Goal: Check status: Check status

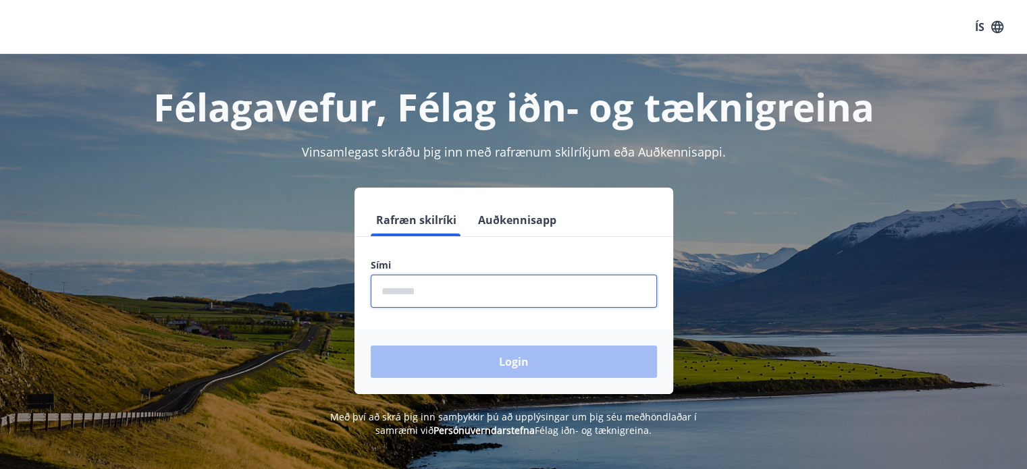
click at [392, 286] on input "phone" at bounding box center [514, 291] width 286 height 33
type input "********"
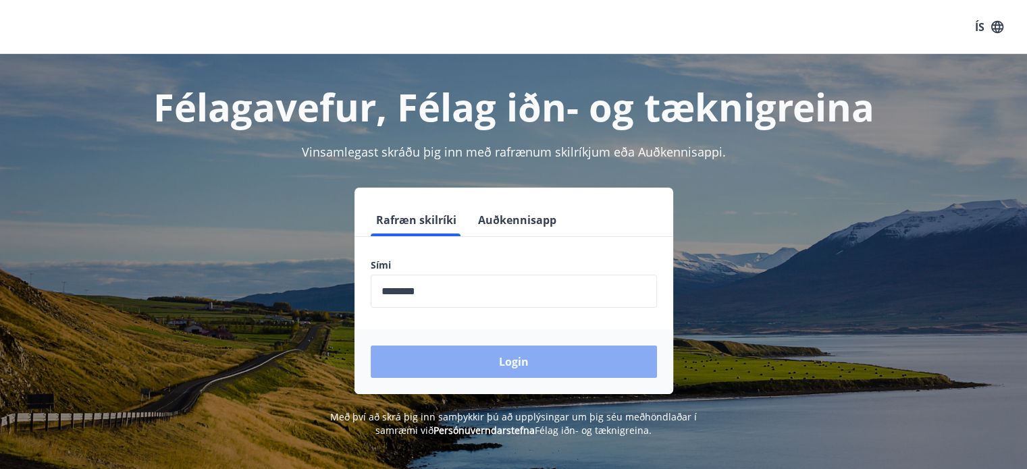
click at [504, 361] on button "Login" at bounding box center [514, 362] width 286 height 32
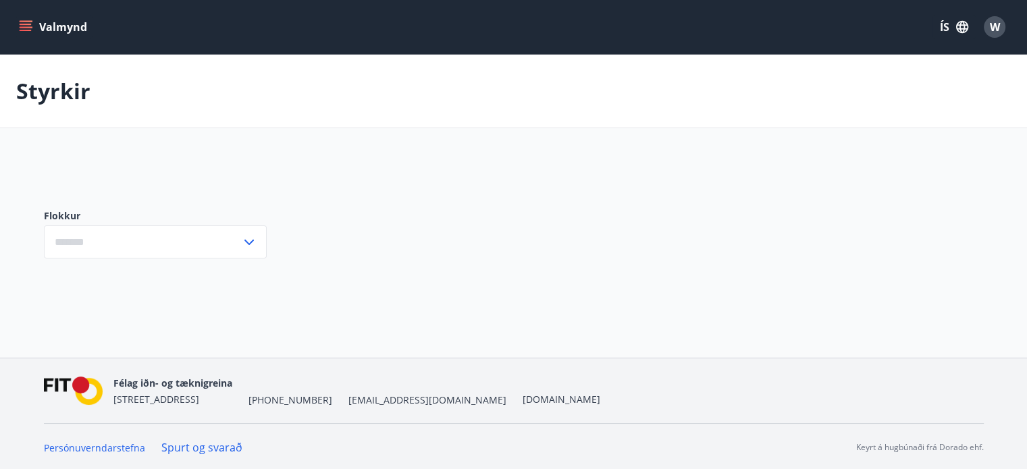
type input "***"
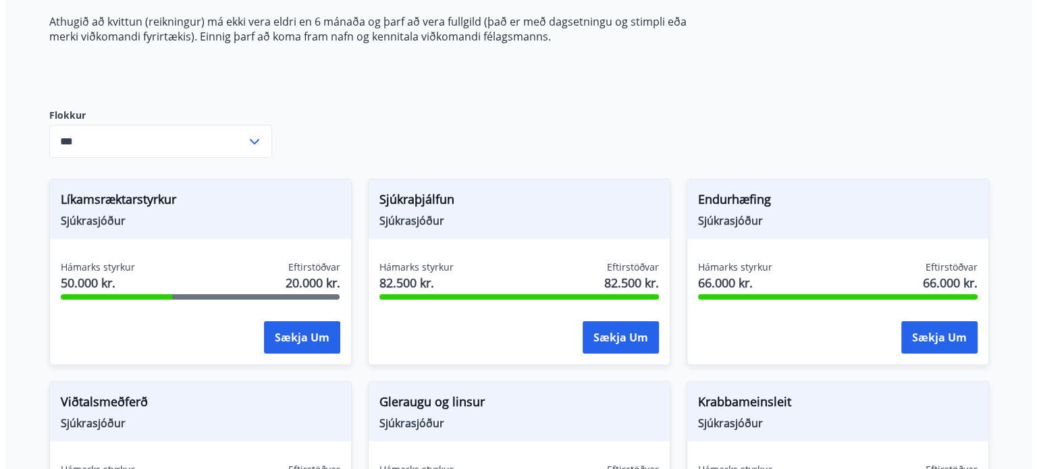
scroll to position [271, 0]
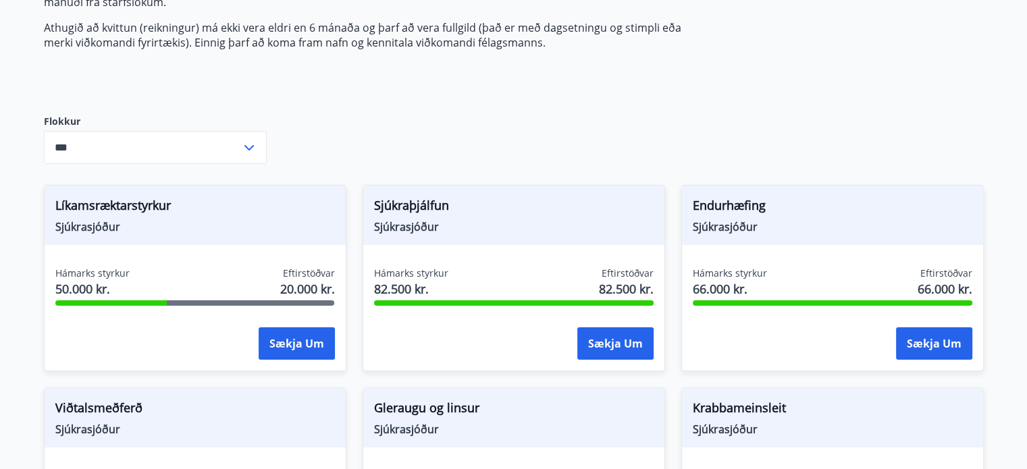
click at [88, 237] on div "Líkamsræktarstyrkur Sjúkrasjóður" at bounding box center [195, 215] width 301 height 59
click at [190, 340] on div "Sækja um" at bounding box center [194, 344] width 279 height 34
click at [942, 349] on button "Sækja um" at bounding box center [934, 343] width 76 height 32
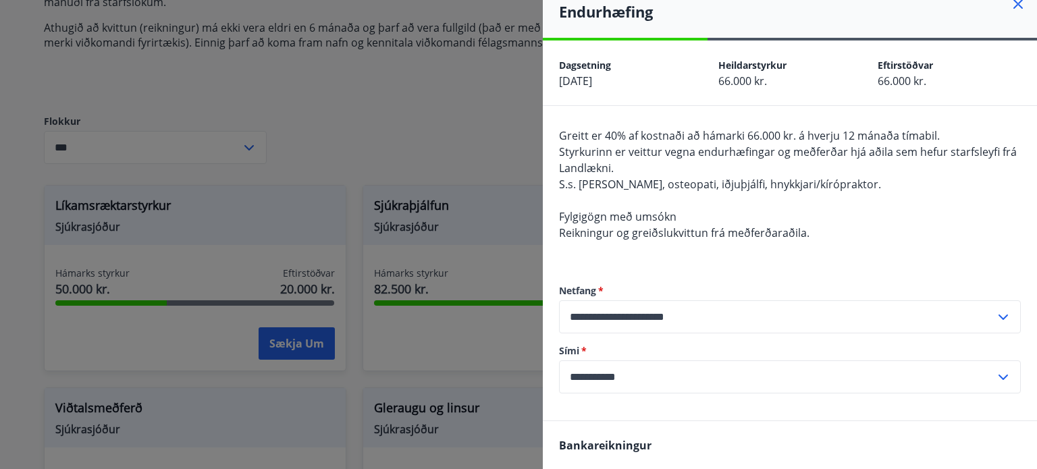
scroll to position [0, 0]
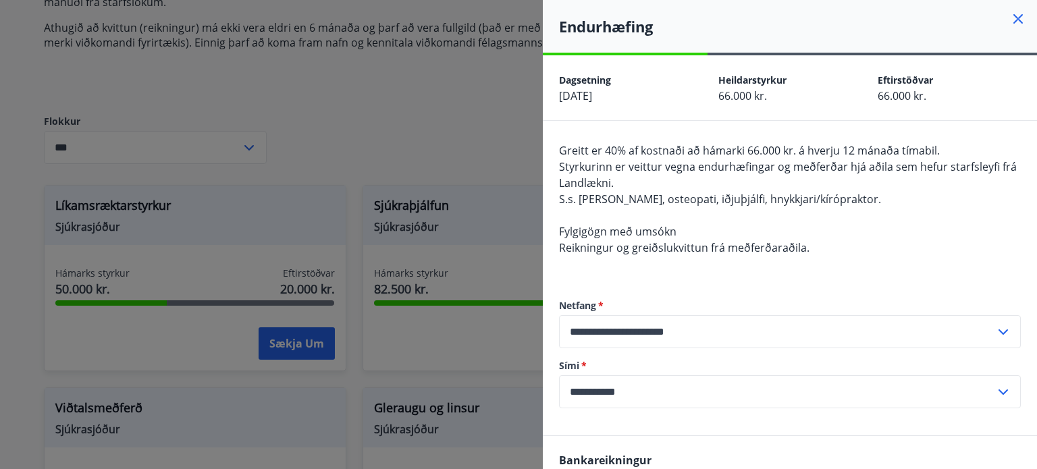
click at [1011, 21] on icon at bounding box center [1018, 19] width 16 height 16
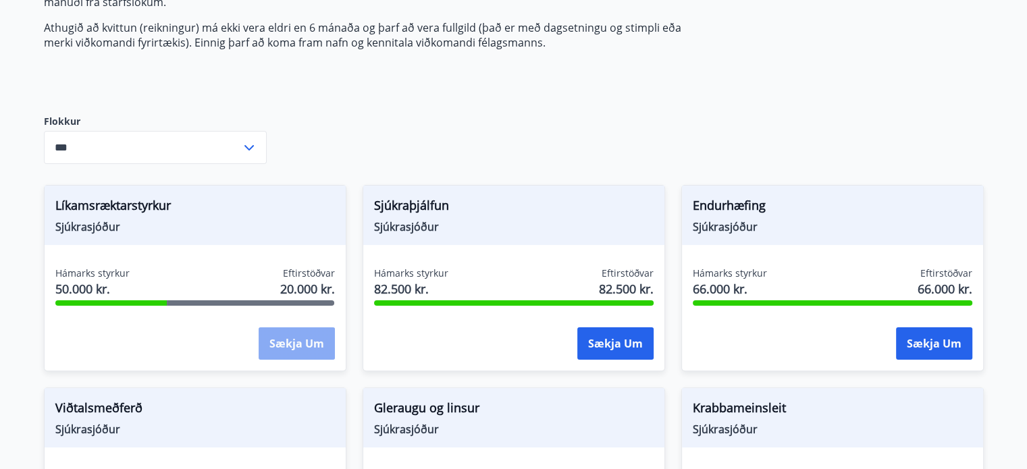
click at [286, 354] on button "Sækja um" at bounding box center [297, 343] width 76 height 32
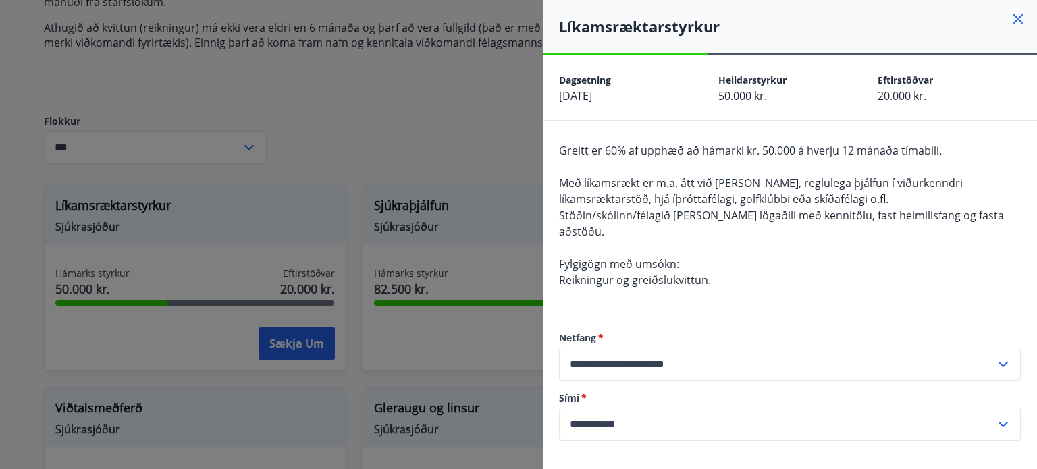
click at [365, 117] on div at bounding box center [518, 234] width 1037 height 469
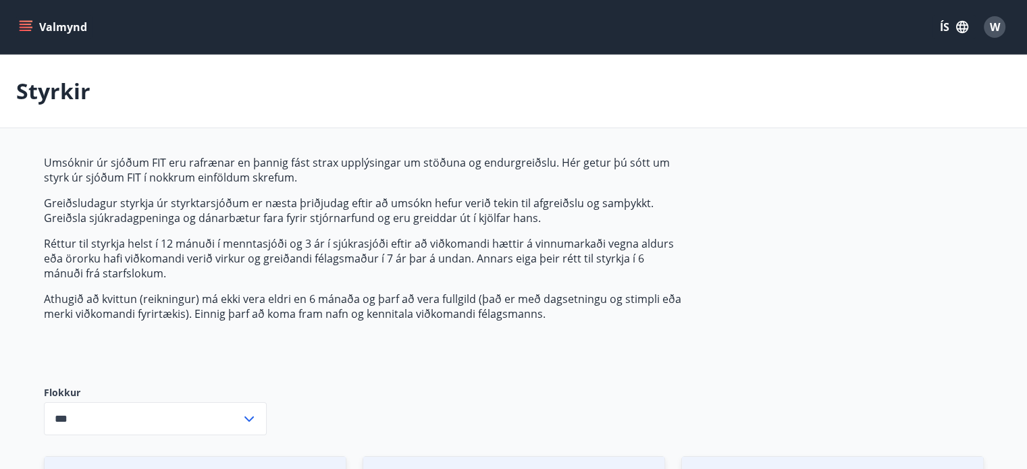
click at [1000, 28] on div "W" at bounding box center [995, 27] width 22 height 22
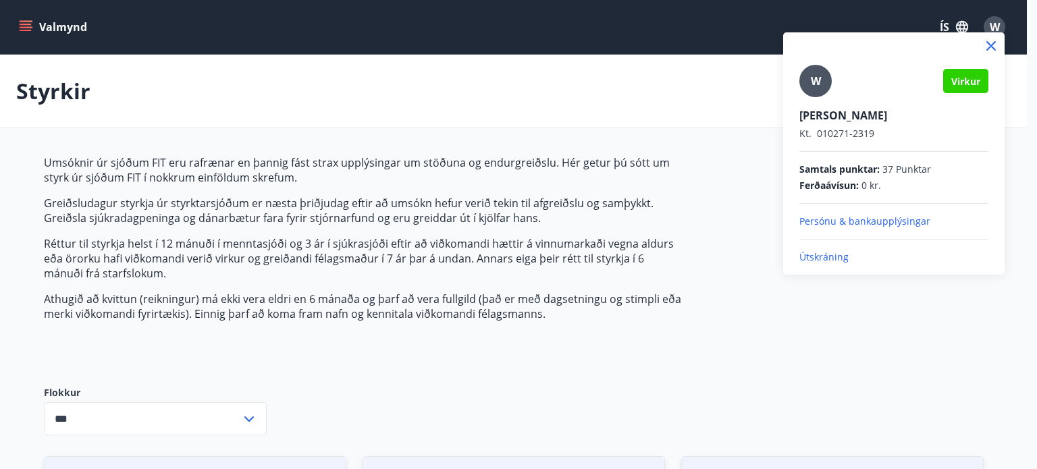
click at [30, 24] on div at bounding box center [518, 234] width 1037 height 469
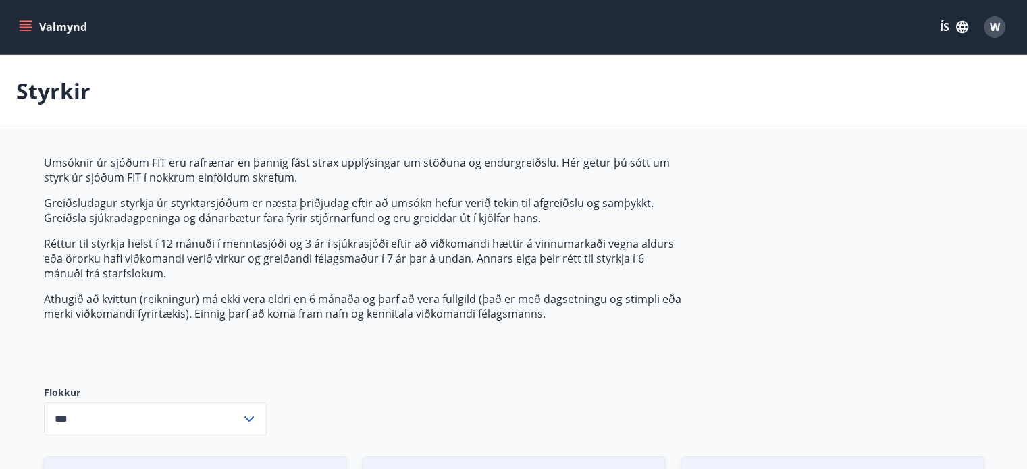
click at [24, 27] on icon "menu" at bounding box center [27, 26] width 15 height 1
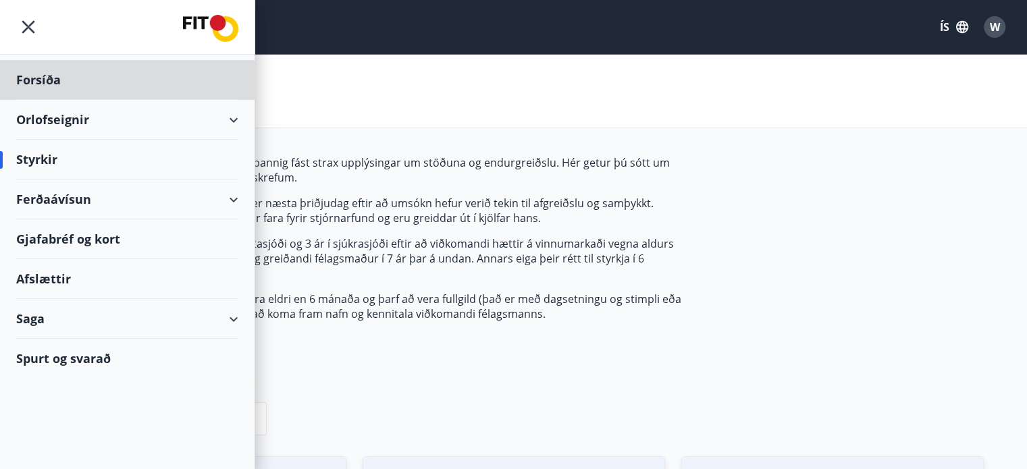
click at [76, 163] on div "Styrkir" at bounding box center [127, 160] width 222 height 40
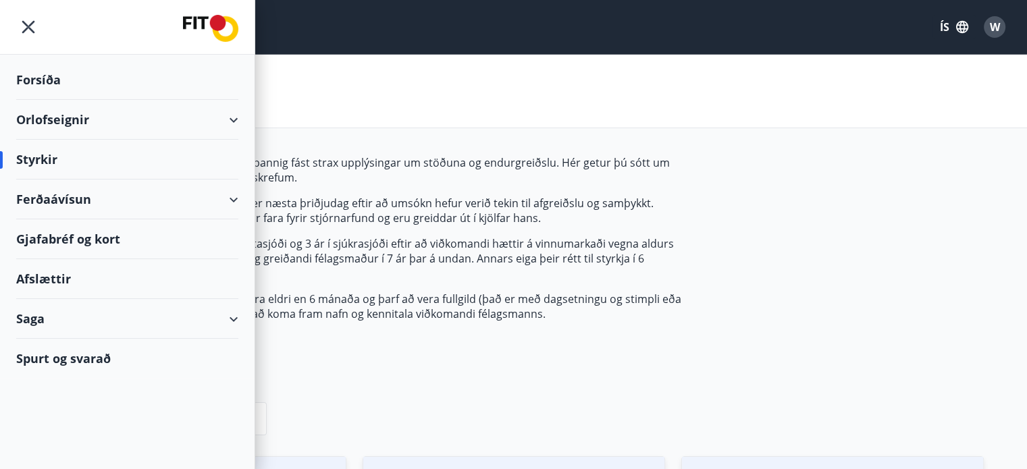
click at [25, 159] on div "Styrkir" at bounding box center [127, 160] width 222 height 40
click at [81, 158] on div "Styrkir" at bounding box center [127, 160] width 222 height 40
click at [63, 303] on div "Saga" at bounding box center [127, 319] width 222 height 40
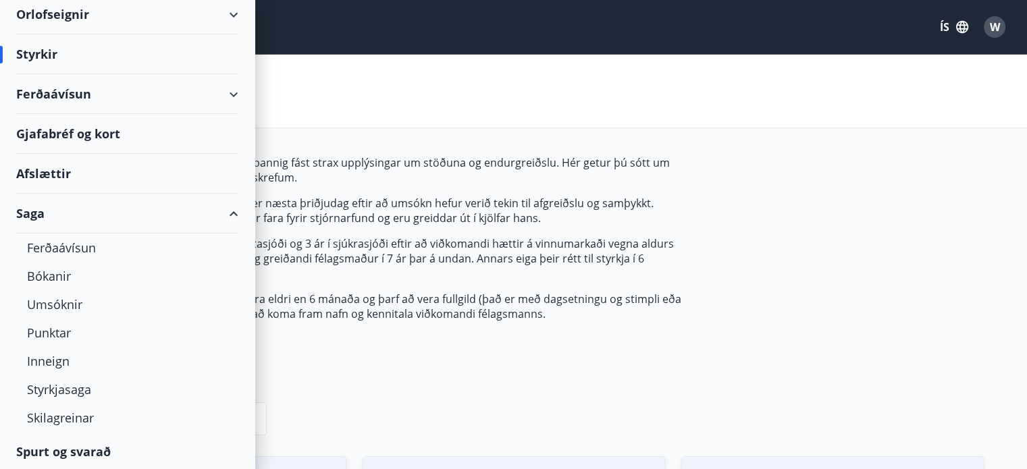
scroll to position [106, 0]
click at [76, 386] on div "Styrkjasaga" at bounding box center [127, 389] width 200 height 28
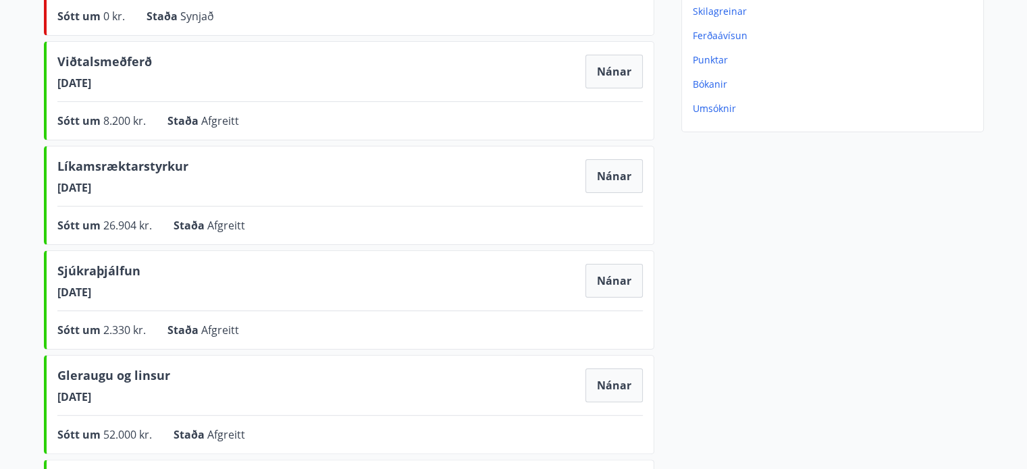
scroll to position [267, 0]
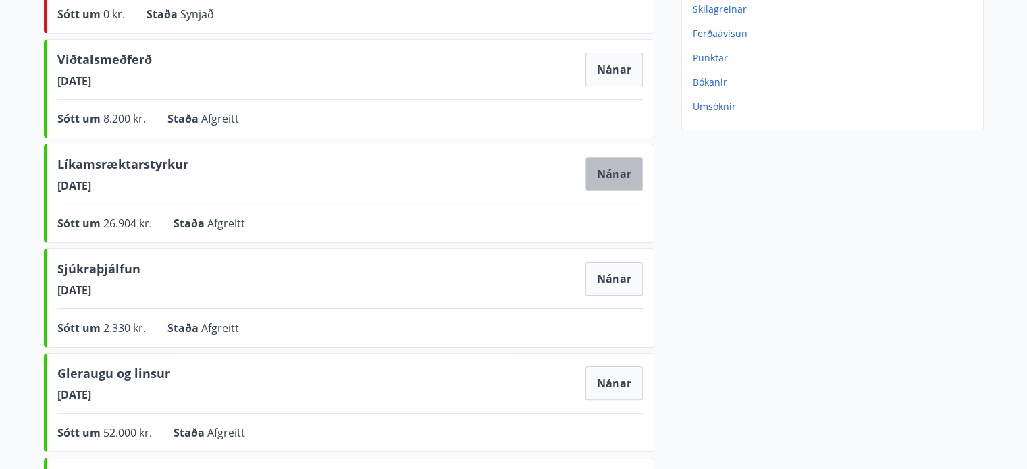
click at [594, 172] on button "Nánar" at bounding box center [613, 174] width 57 height 34
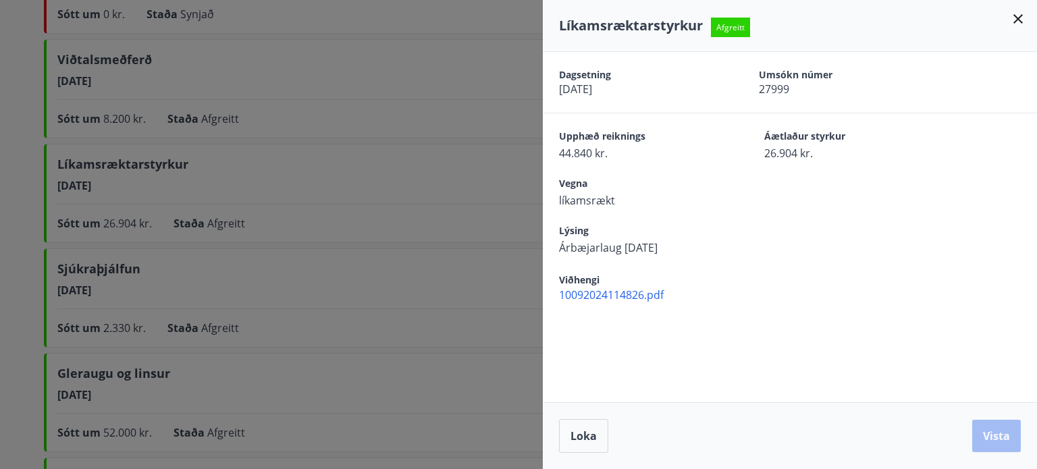
click at [838, 312] on div "Dagsetning [DATE] Umsókn númer 27999 Upphæð reiknings 44.840 kr. Áætlaður styrk…" at bounding box center [790, 227] width 494 height 350
click at [1030, 14] on div "Líkamsræktarstyrkur Afgreitt" at bounding box center [790, 26] width 494 height 52
click at [328, 281] on div at bounding box center [518, 234] width 1037 height 469
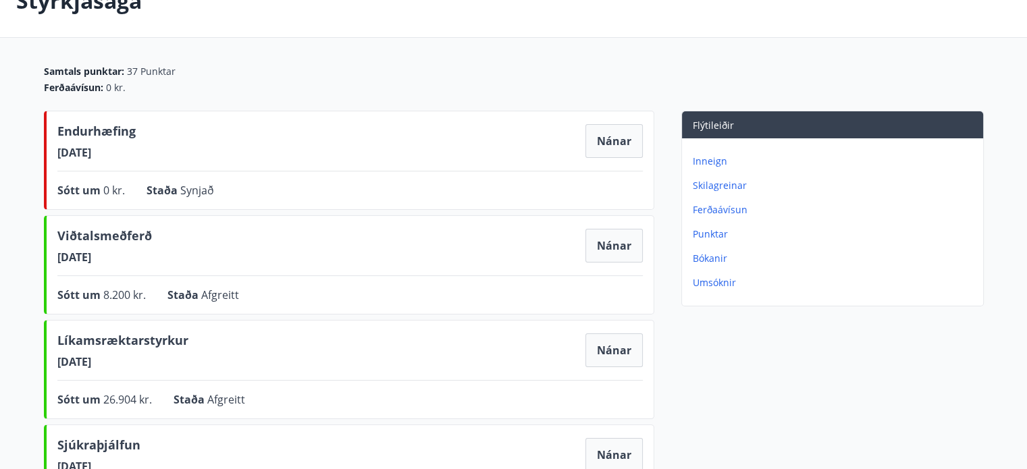
scroll to position [103, 0]
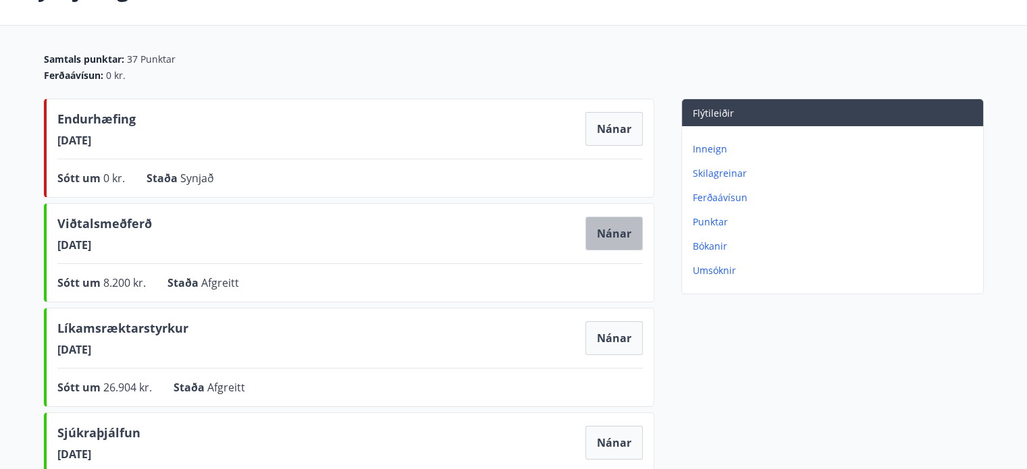
click at [606, 235] on button "Nánar" at bounding box center [613, 234] width 57 height 34
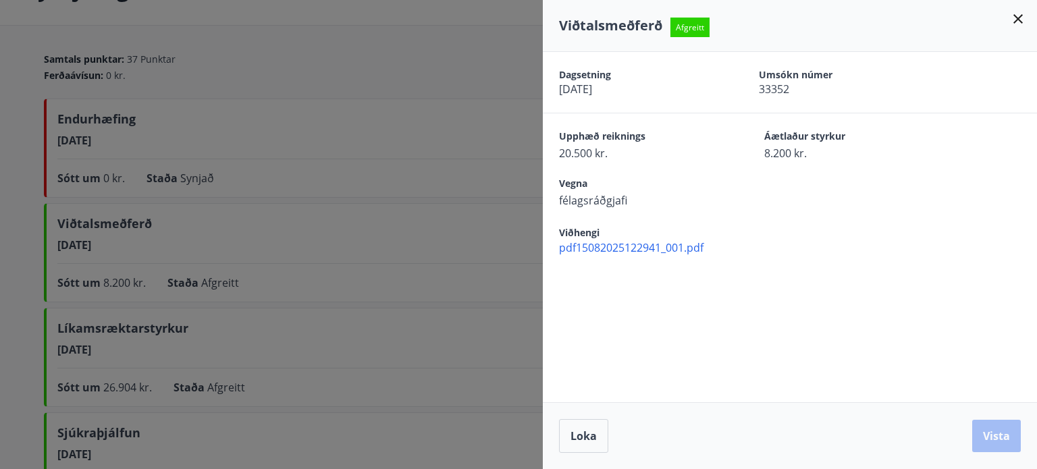
click at [1018, 18] on icon at bounding box center [1017, 18] width 9 height 9
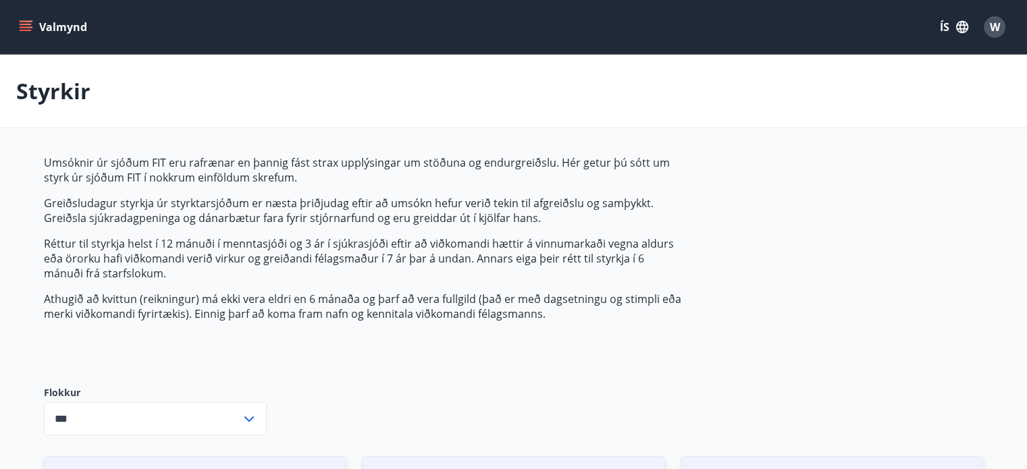
type input "***"
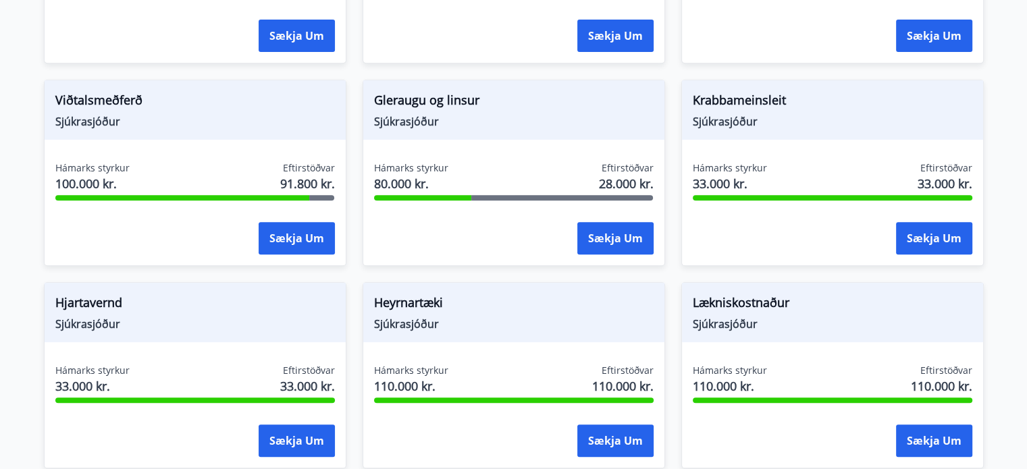
scroll to position [581, 0]
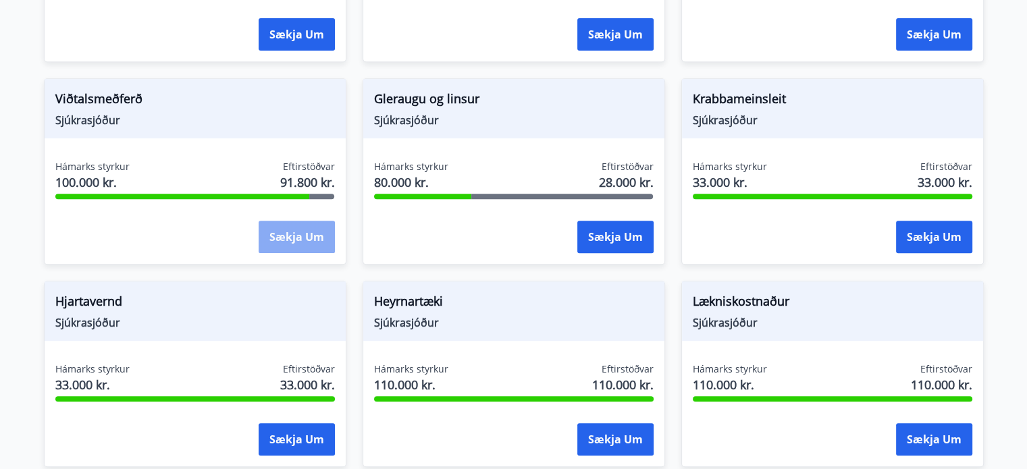
click at [284, 243] on button "Sækja um" at bounding box center [297, 237] width 76 height 32
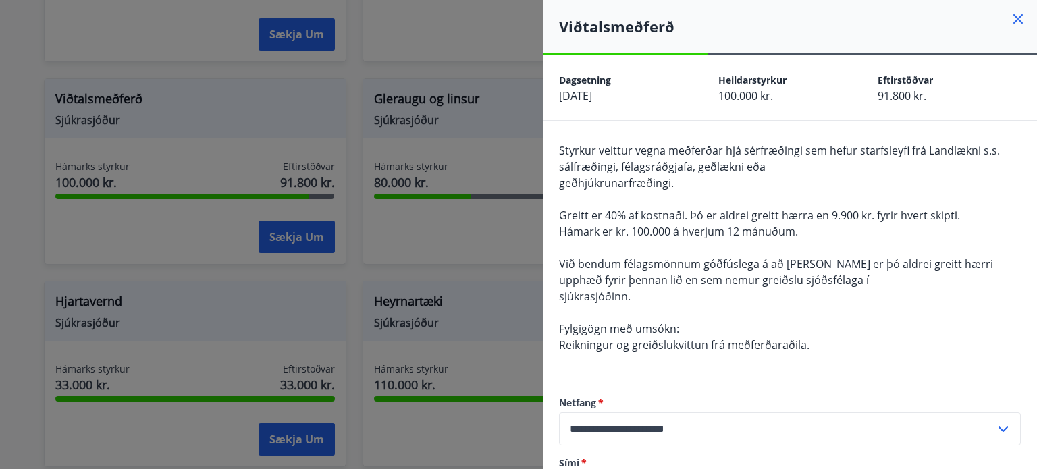
click at [1010, 18] on icon at bounding box center [1018, 19] width 16 height 16
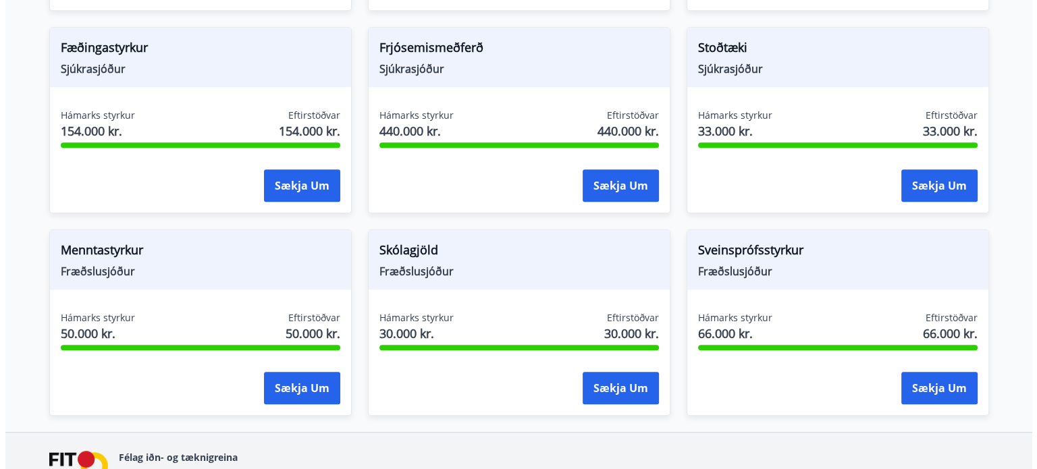
scroll to position [0, 0]
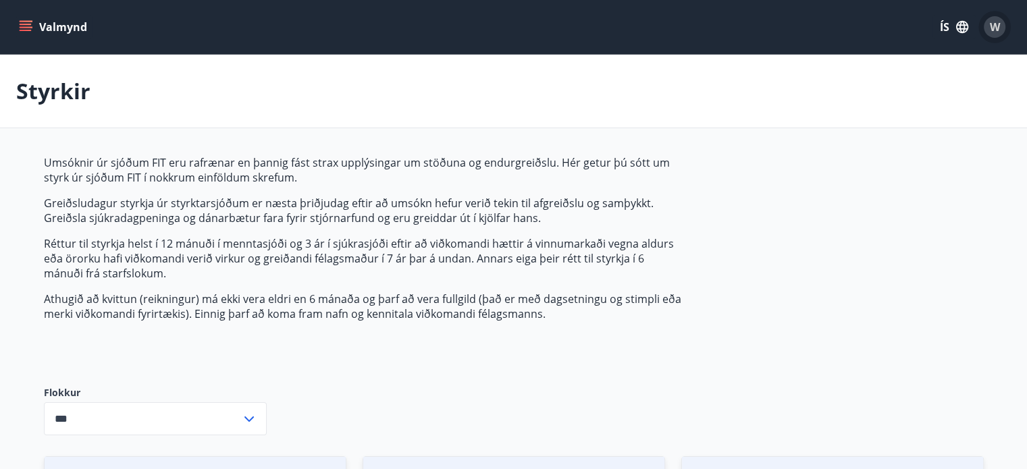
click at [990, 29] on span "W" at bounding box center [995, 27] width 10 height 15
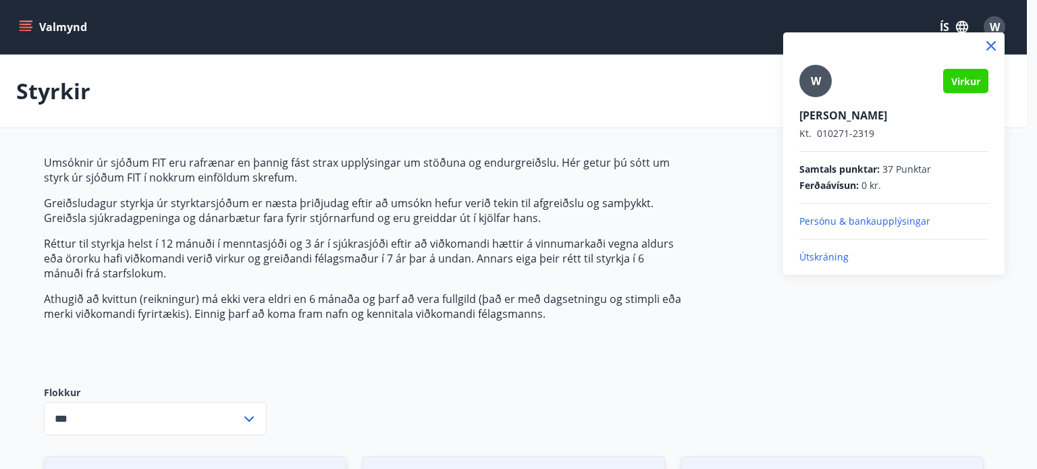
click at [836, 257] on p "Útskráning" at bounding box center [893, 257] width 189 height 14
